Goal: Find specific page/section: Find specific page/section

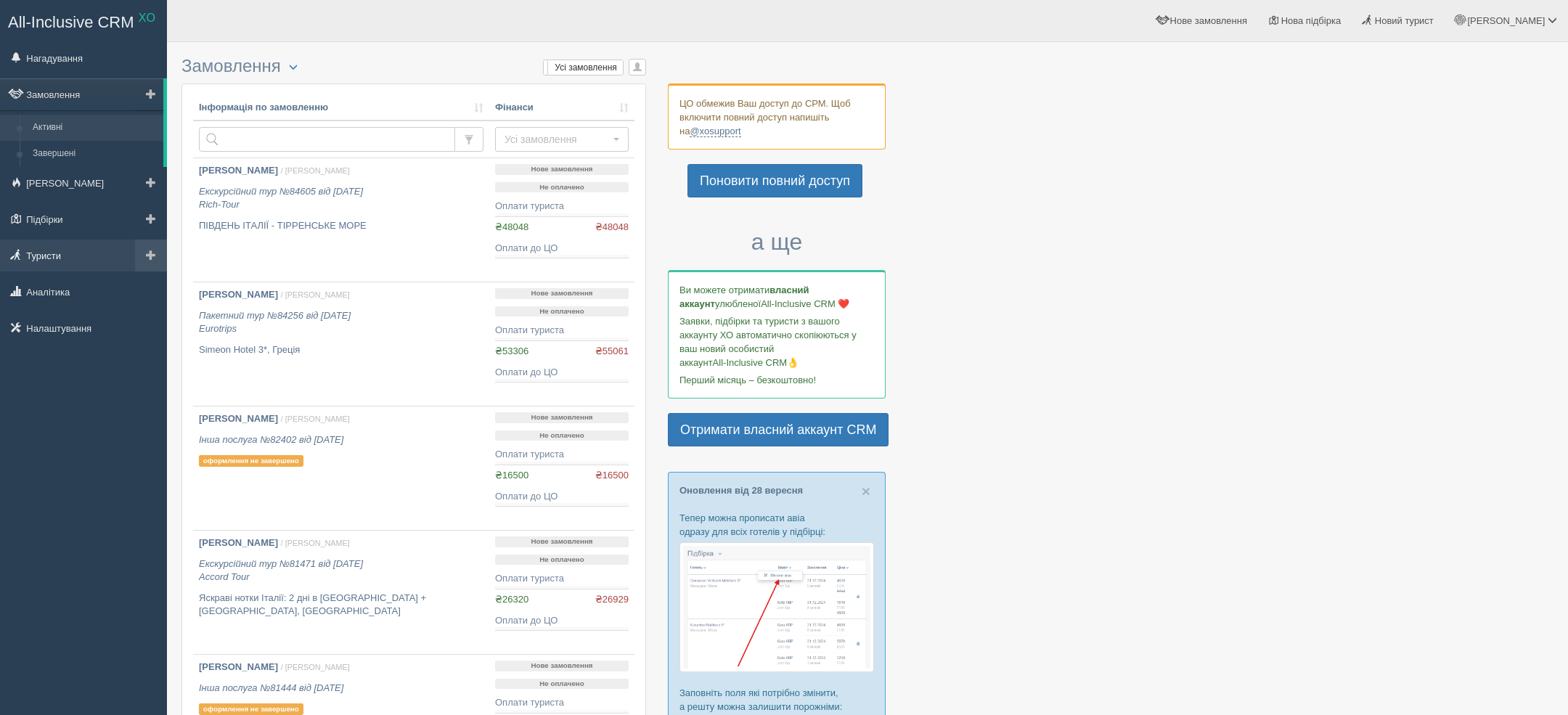
click at [50, 265] on link "Туристи" at bounding box center [83, 255] width 167 height 32
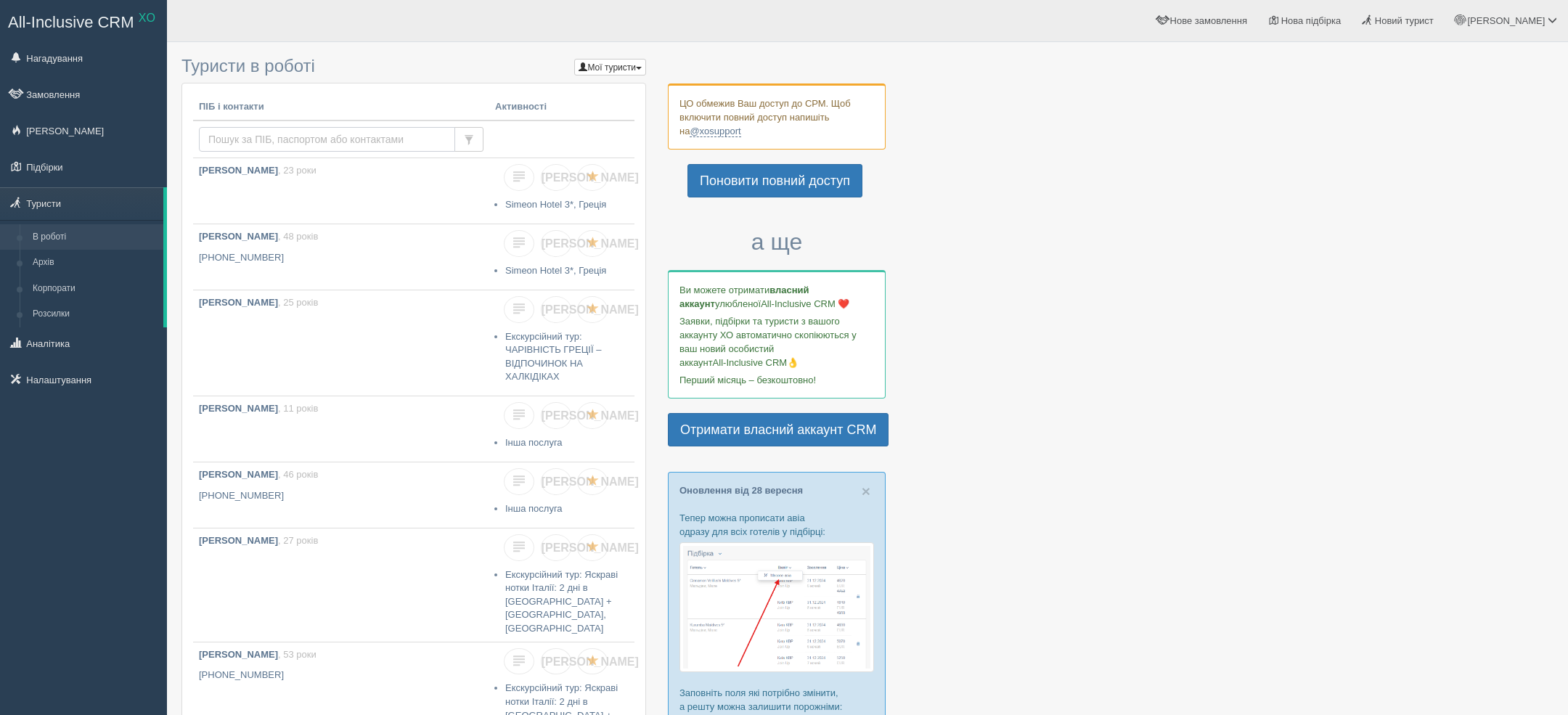
click at [356, 145] on input "text" at bounding box center [327, 140] width 257 height 25
type input "x"
type input "чернокунь"
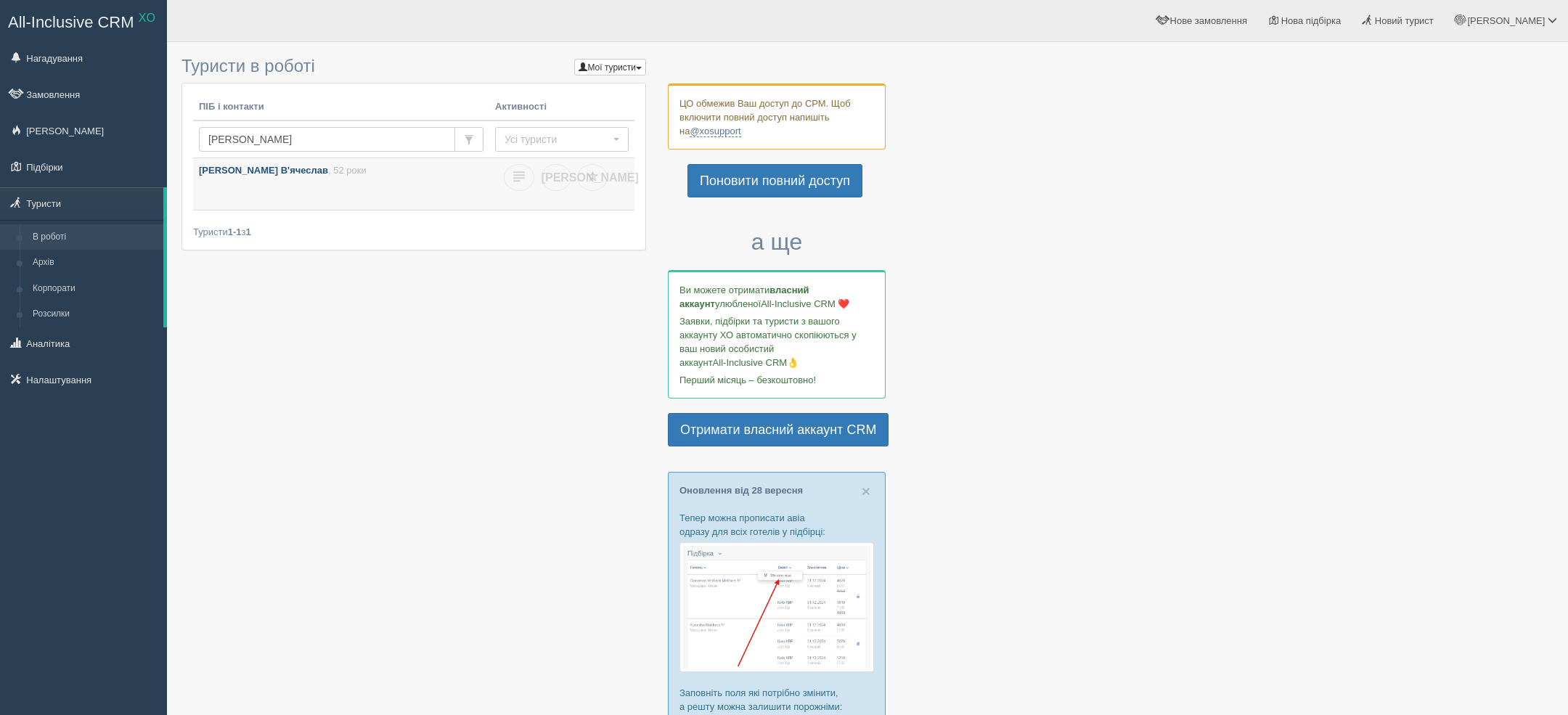
click at [256, 188] on link "Чернокунь В'ячеслав , 52 роки" at bounding box center [341, 184] width 296 height 52
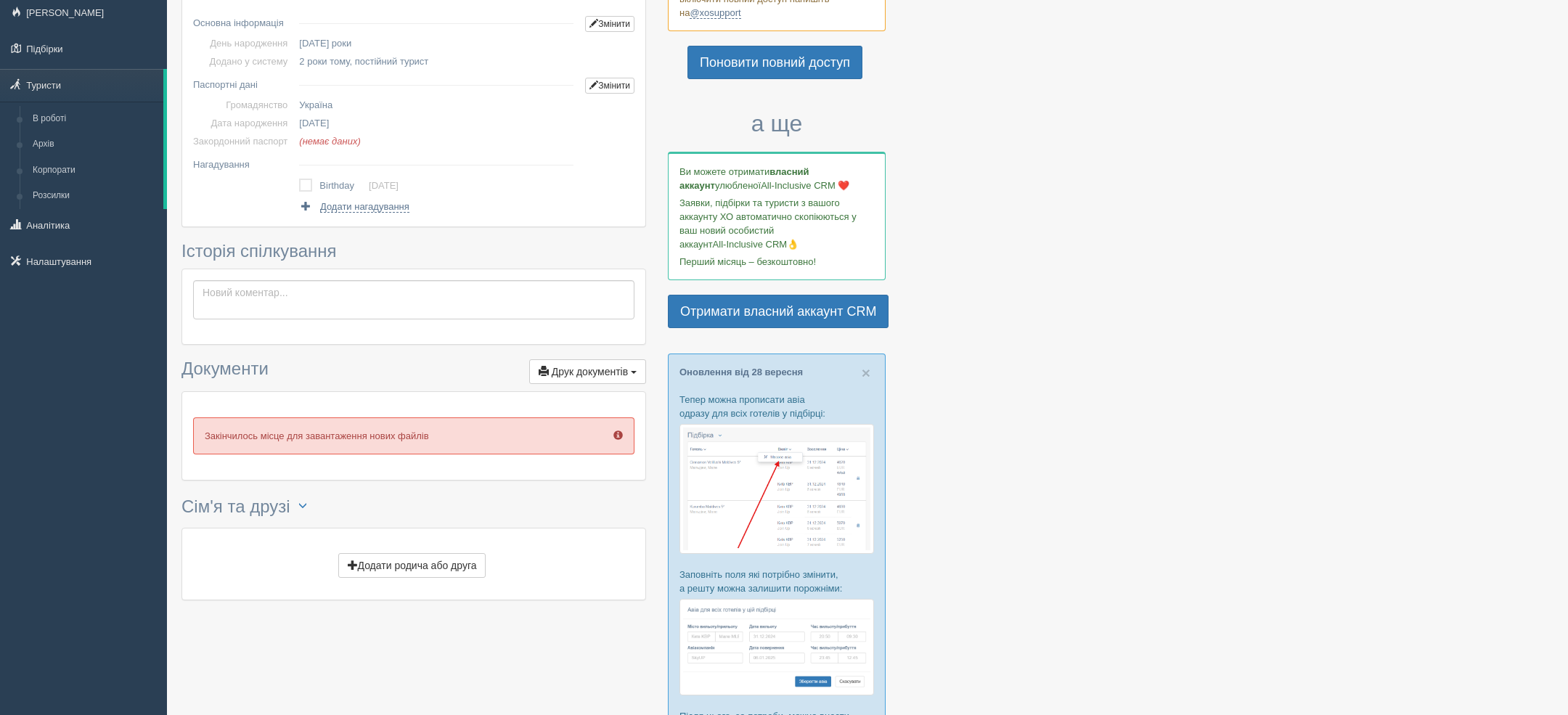
scroll to position [131, 0]
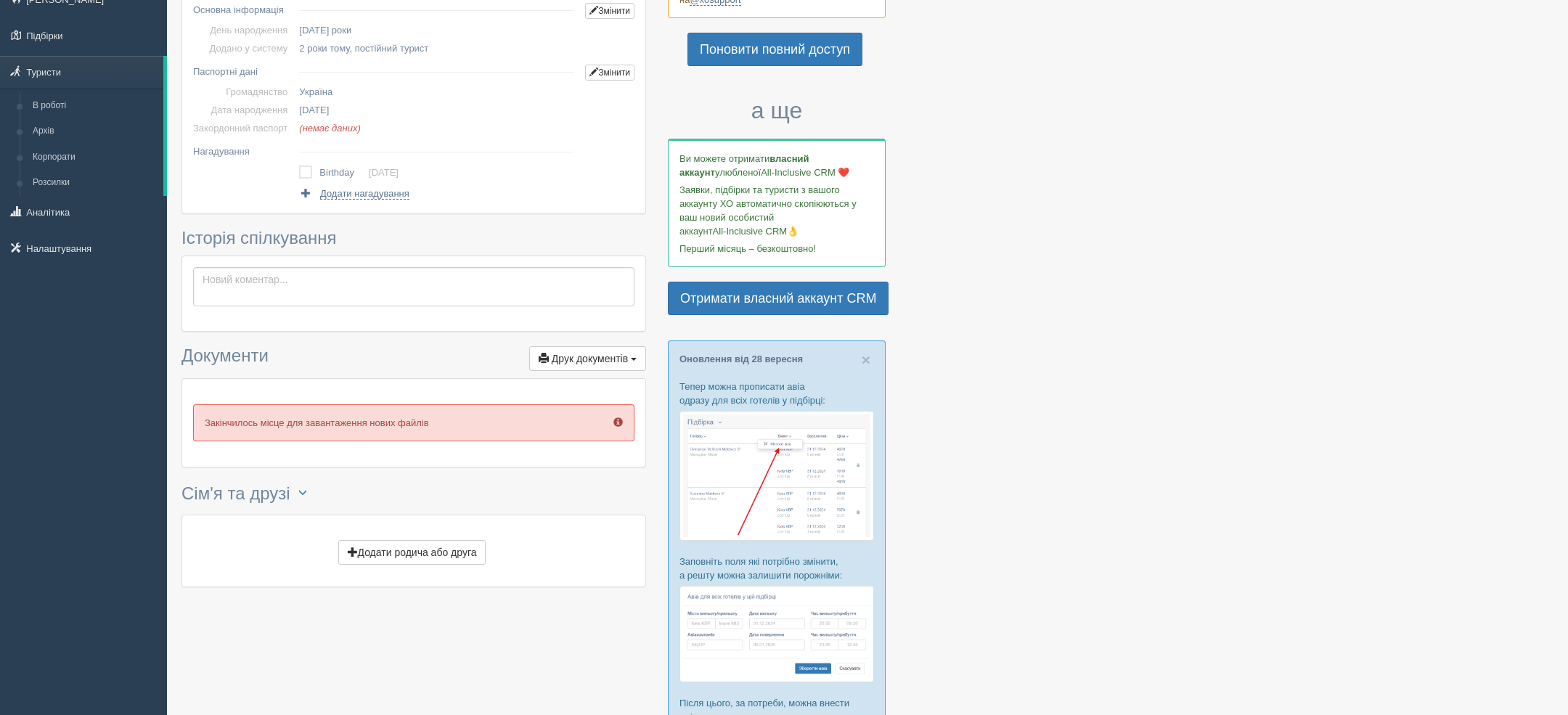
click at [311, 501] on div "Редагувати зв'язки" at bounding box center [304, 495] width 29 height 26
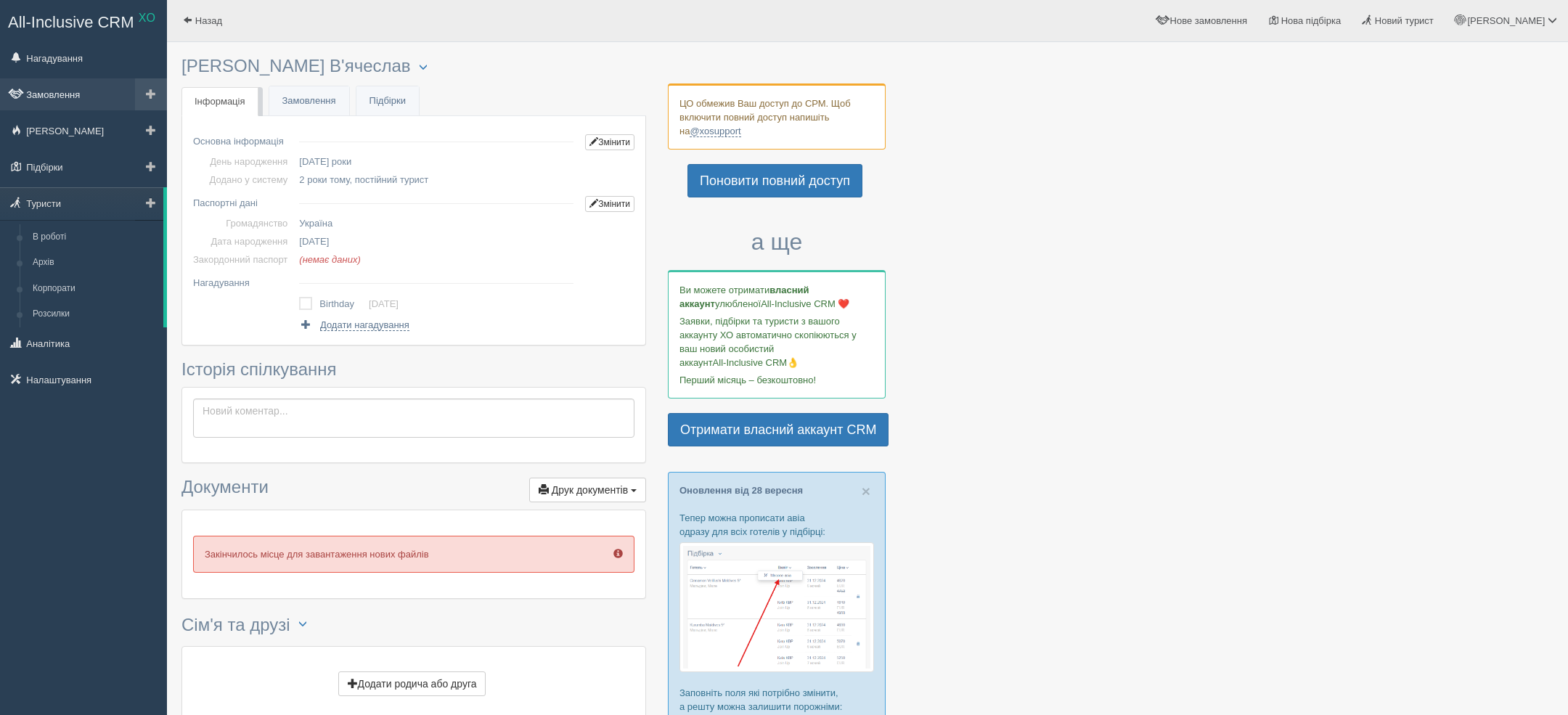
click at [68, 83] on link "Замовлення" at bounding box center [83, 94] width 167 height 32
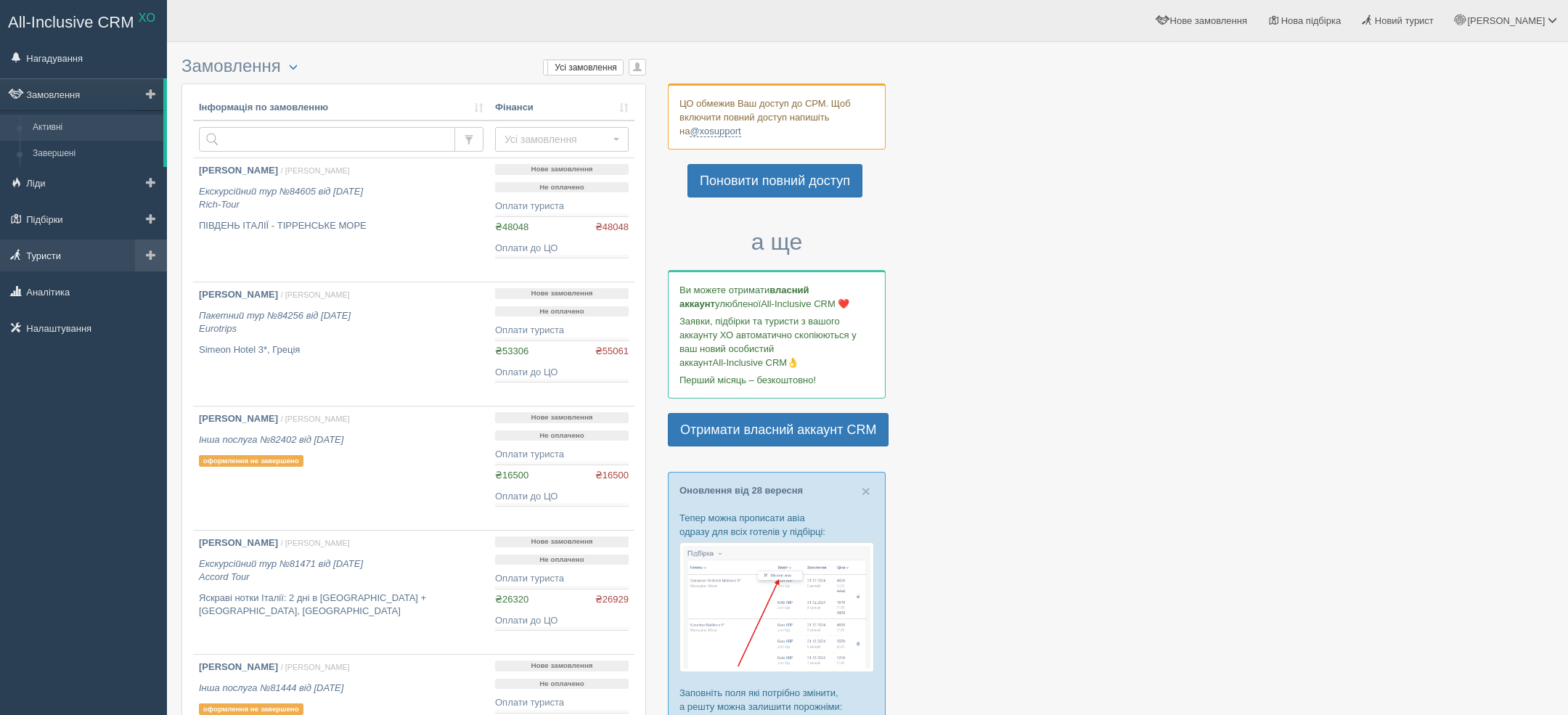
click at [65, 246] on link "Туристи" at bounding box center [83, 255] width 167 height 32
